Goal: Task Accomplishment & Management: Manage account settings

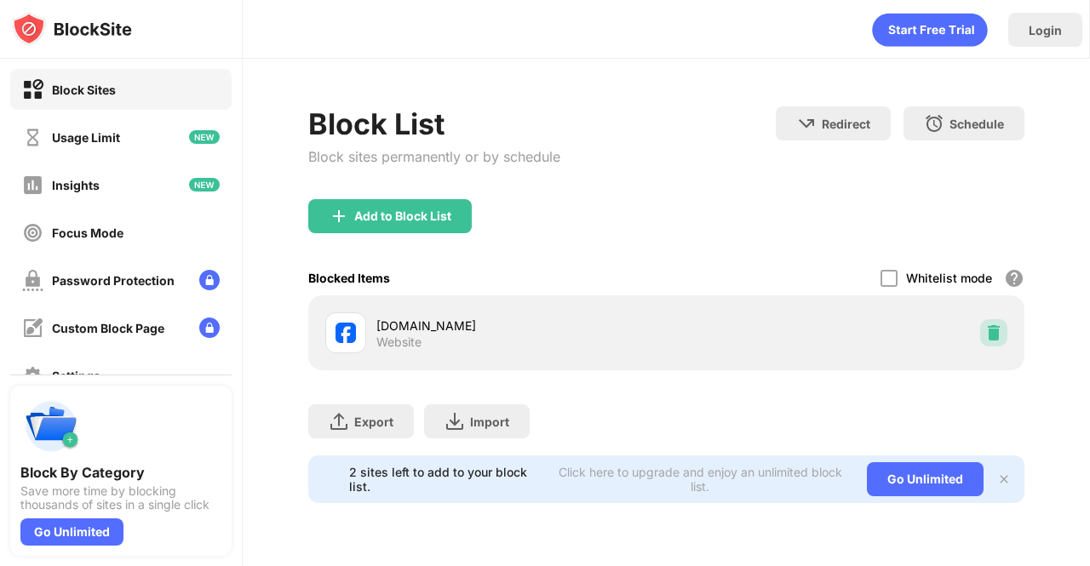
click at [985, 331] on img at bounding box center [993, 332] width 17 height 17
